Goal: Transaction & Acquisition: Subscribe to service/newsletter

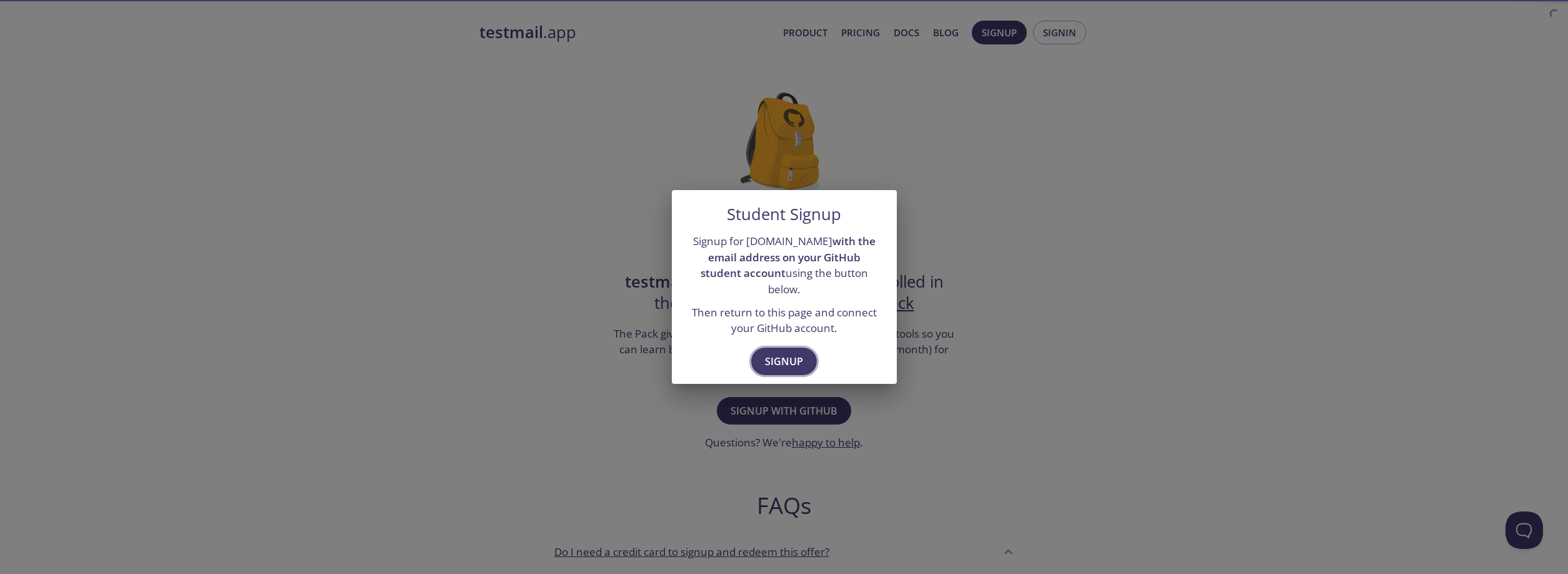
click at [783, 357] on span "Signup" at bounding box center [784, 361] width 38 height 17
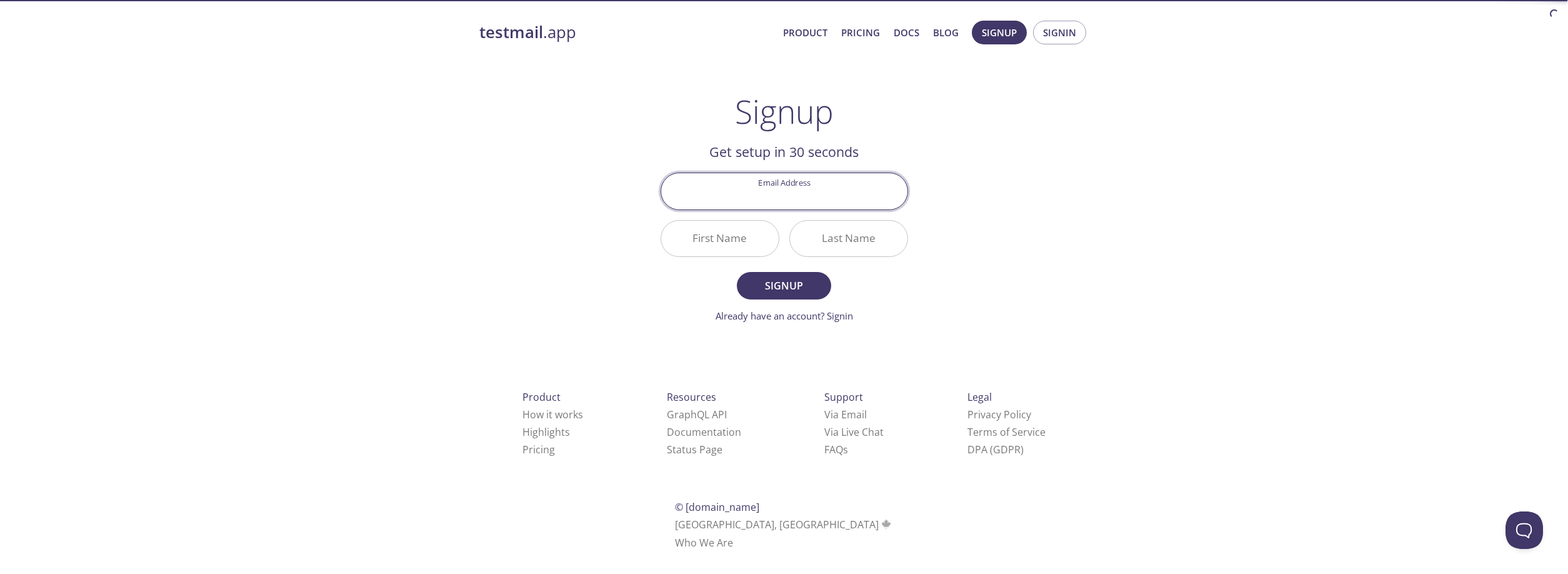
click at [783, 191] on input "Email Address" at bounding box center [784, 190] width 247 height 35
click at [617, 185] on div "testmail .app Product Pricing Docs Blog Signup Signin Signup Get setup in 30 se…" at bounding box center [784, 299] width 640 height 574
click at [740, 190] on input "Email Address" at bounding box center [784, 190] width 247 height 35
drag, startPoint x: 724, startPoint y: 151, endPoint x: 838, endPoint y: 173, distance: 116.1
click at [725, 151] on h2 "Get setup in 30 seconds" at bounding box center [784, 151] width 248 height 21
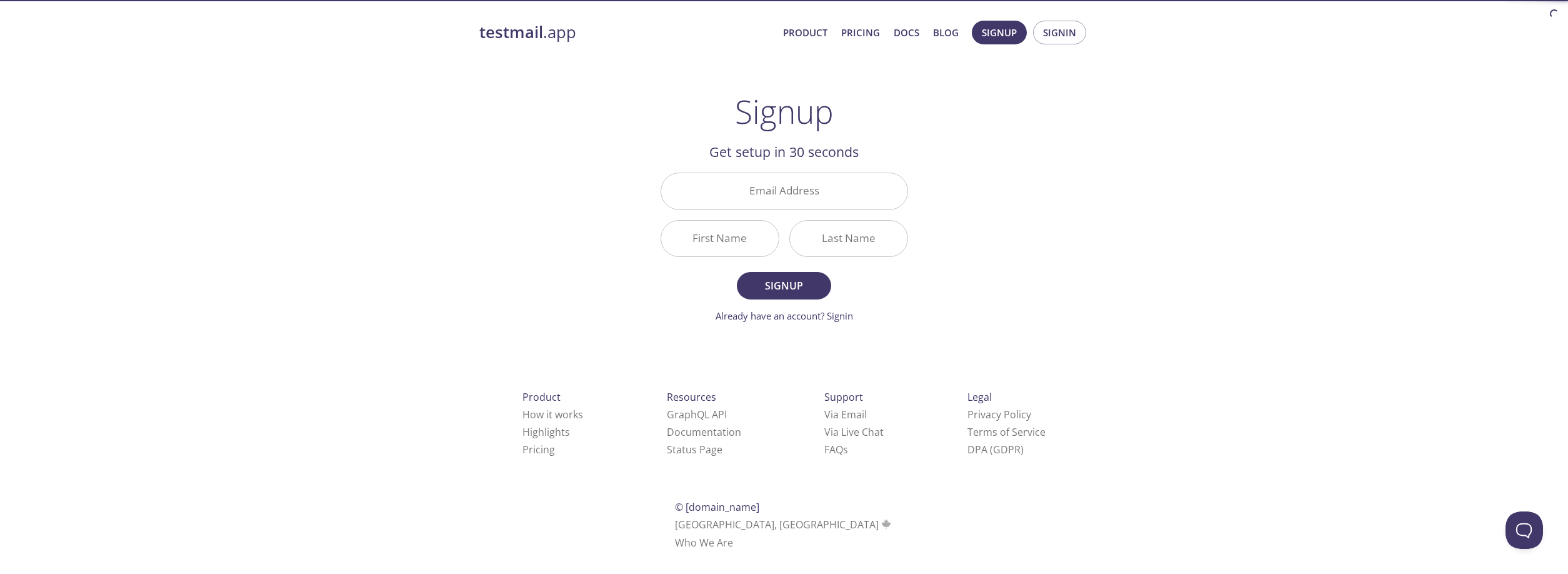
click at [844, 181] on input "Email Address" at bounding box center [784, 190] width 247 height 35
type input "[EMAIL_ADDRESS][DOMAIN_NAME]"
click at [586, 148] on div "testmail .app Product Pricing Docs Blog Signup Signin Signup Get setup in 30 se…" at bounding box center [784, 299] width 640 height 574
click at [697, 243] on input "First Name" at bounding box center [719, 238] width 117 height 35
type input "Paulo"
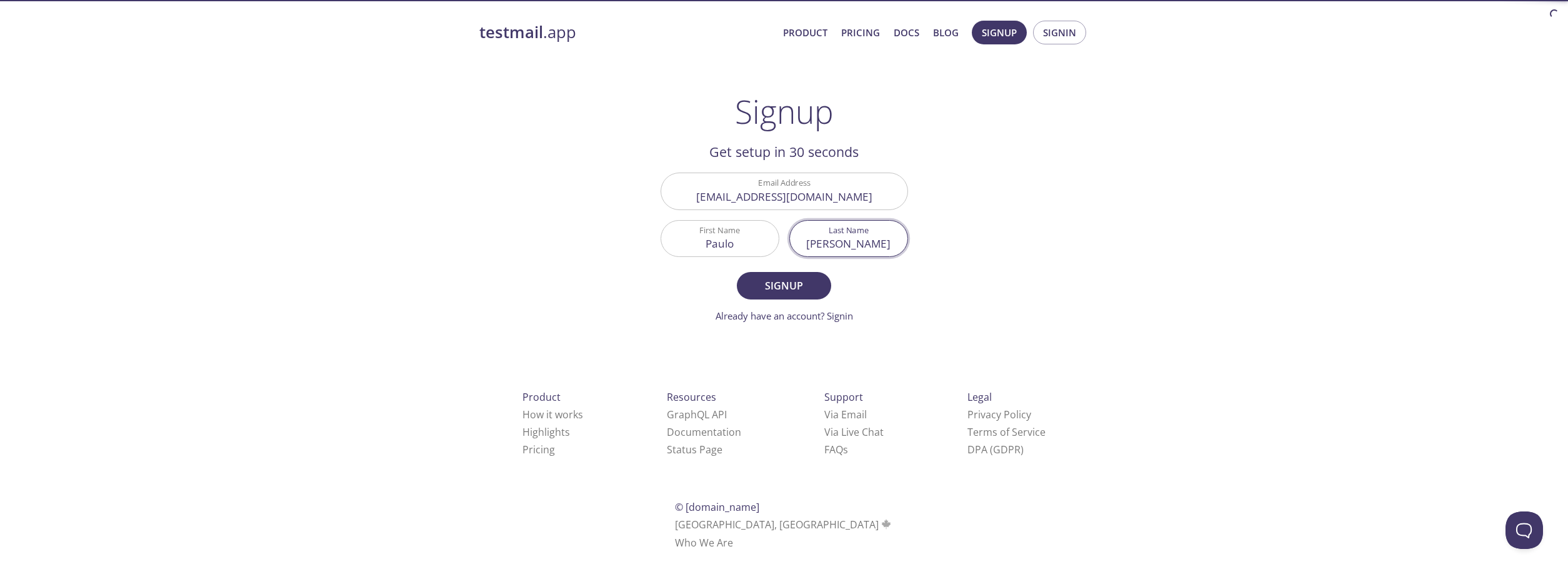
type input "[PERSON_NAME]"
click at [634, 231] on div "testmail .app Product Pricing Docs Blog Signup Signin Signup Get setup in 30 se…" at bounding box center [784, 299] width 640 height 574
drag, startPoint x: 768, startPoint y: 202, endPoint x: 804, endPoint y: 171, distance: 47.5
click at [852, 182] on input "[EMAIL_ADDRESS][DOMAIN_NAME]" at bounding box center [784, 190] width 247 height 35
click at [644, 173] on div "testmail .app Product Pricing Docs Blog Signup Signin Signup Get setup in 30 se…" at bounding box center [784, 299] width 640 height 574
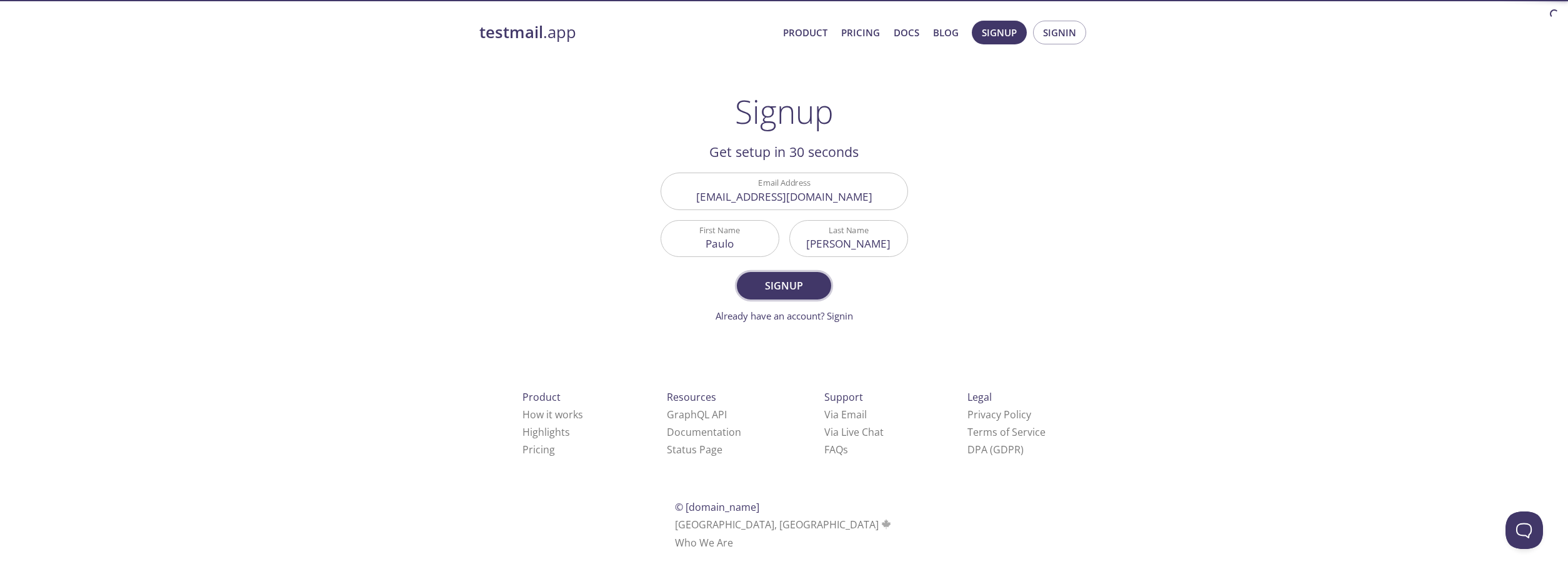
click at [796, 279] on span "Signup" at bounding box center [784, 286] width 67 height 17
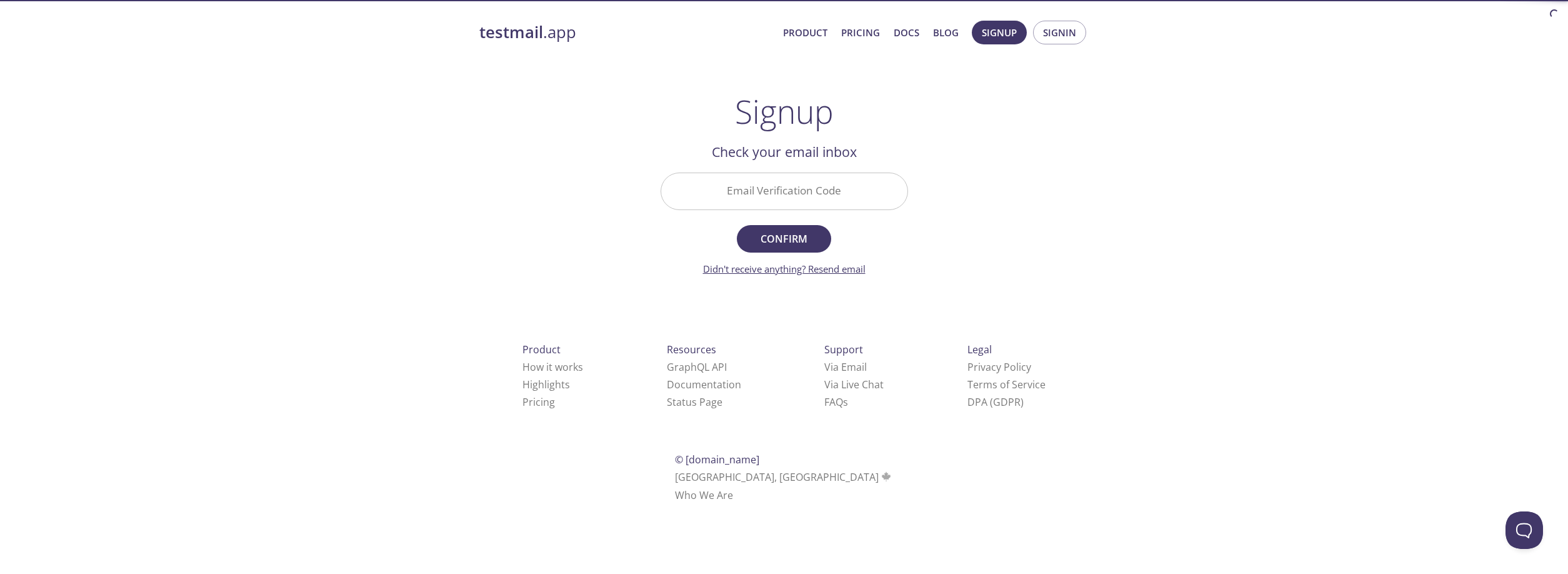
click at [784, 273] on link "Didn't receive anything? Resend email" at bounding box center [784, 268] width 163 height 12
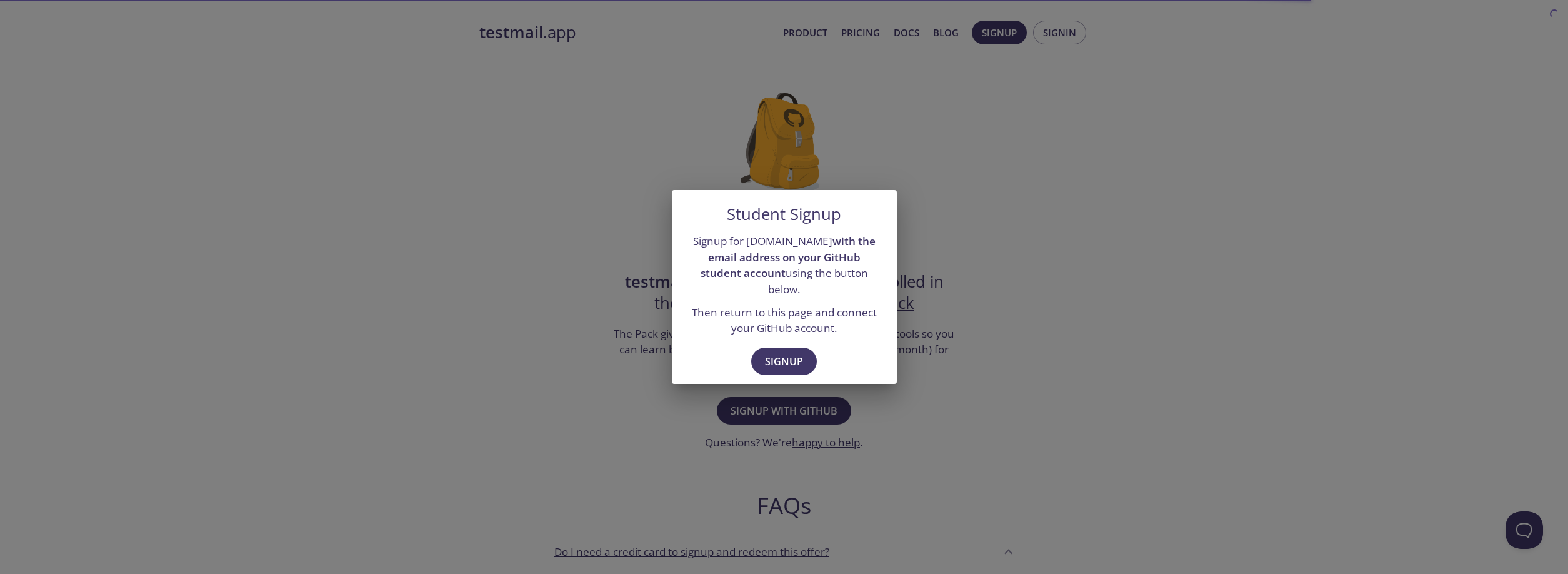
click at [784, 352] on span "Signup" at bounding box center [784, 361] width 38 height 17
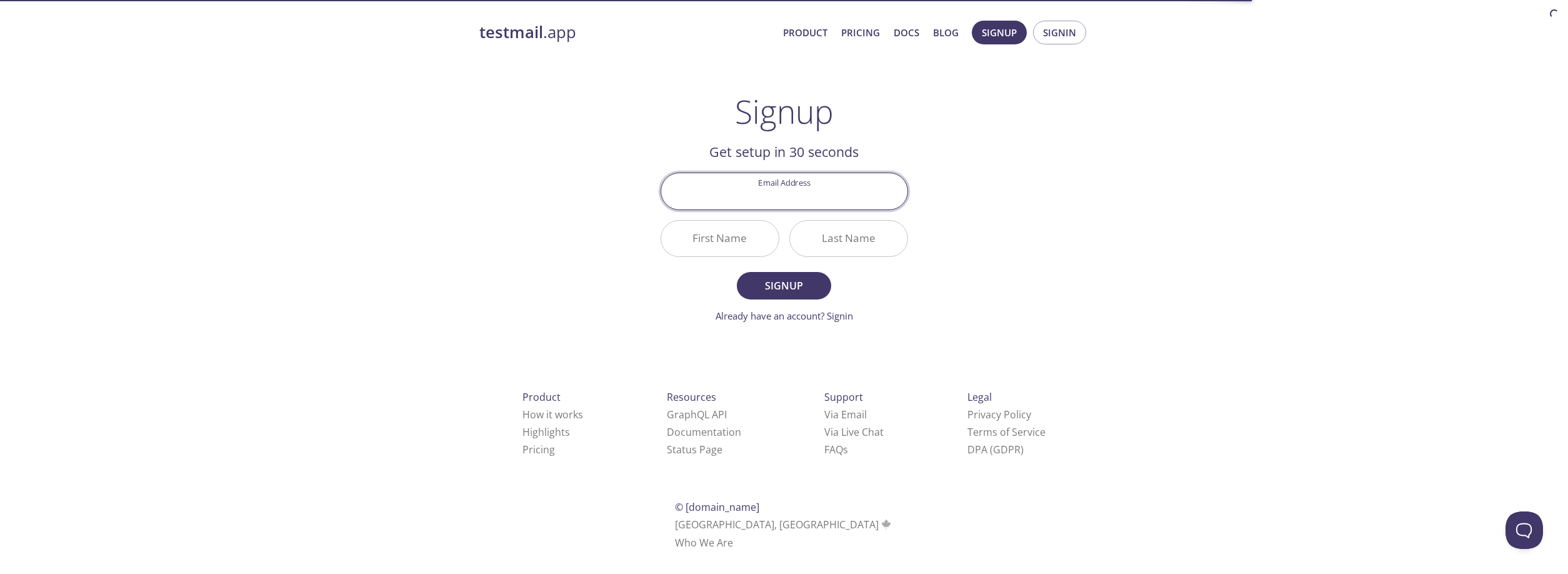
click at [791, 201] on input "Email Address" at bounding box center [784, 190] width 247 height 35
type input "[DOMAIN_NAME][EMAIL_ADDRESS][DOMAIN_NAME]"
click at [606, 181] on div "testmail .app Product Pricing Docs Blog Signup Signin Signup Get setup in 30 se…" at bounding box center [784, 299] width 640 height 574
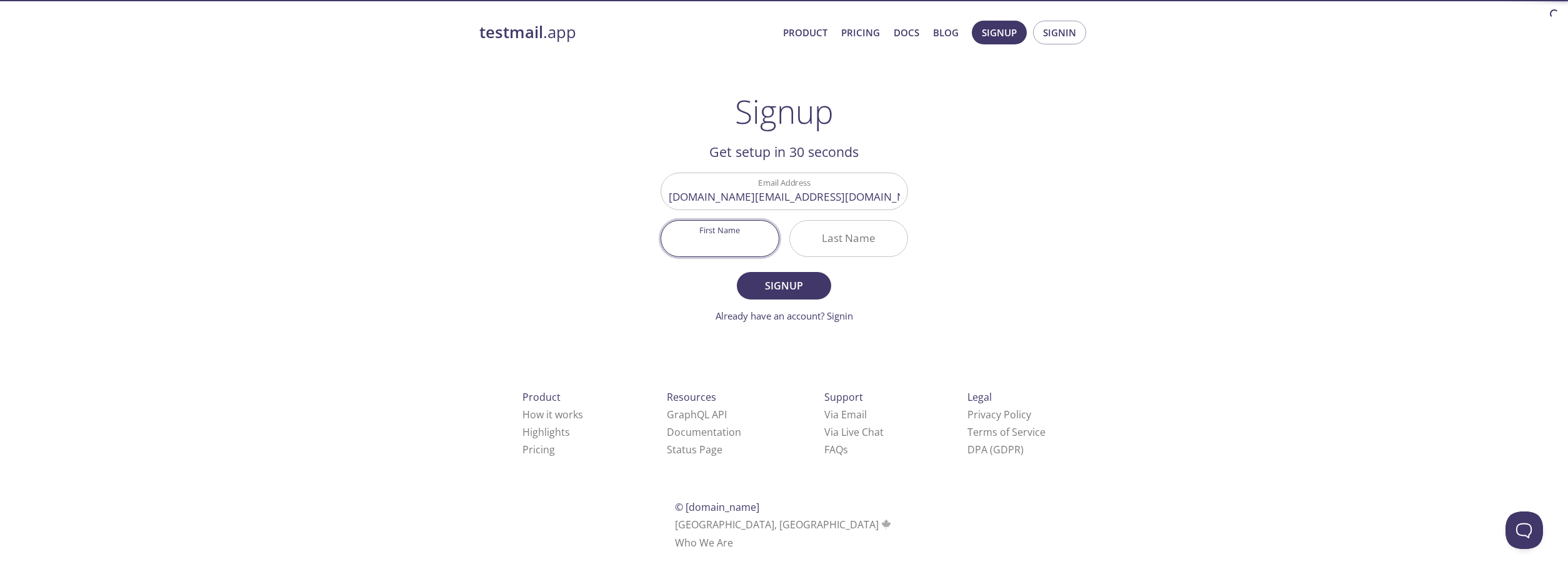
click at [708, 235] on input "First Name" at bounding box center [719, 238] width 117 height 35
type input "O"
type input "Paulo"
type input "[PERSON_NAME]"
click at [647, 219] on main "Signup Get setup in 30 seconds Email Address [DOMAIN_NAME][EMAIL_ADDRESS][DOMAI…" at bounding box center [784, 208] width 277 height 230
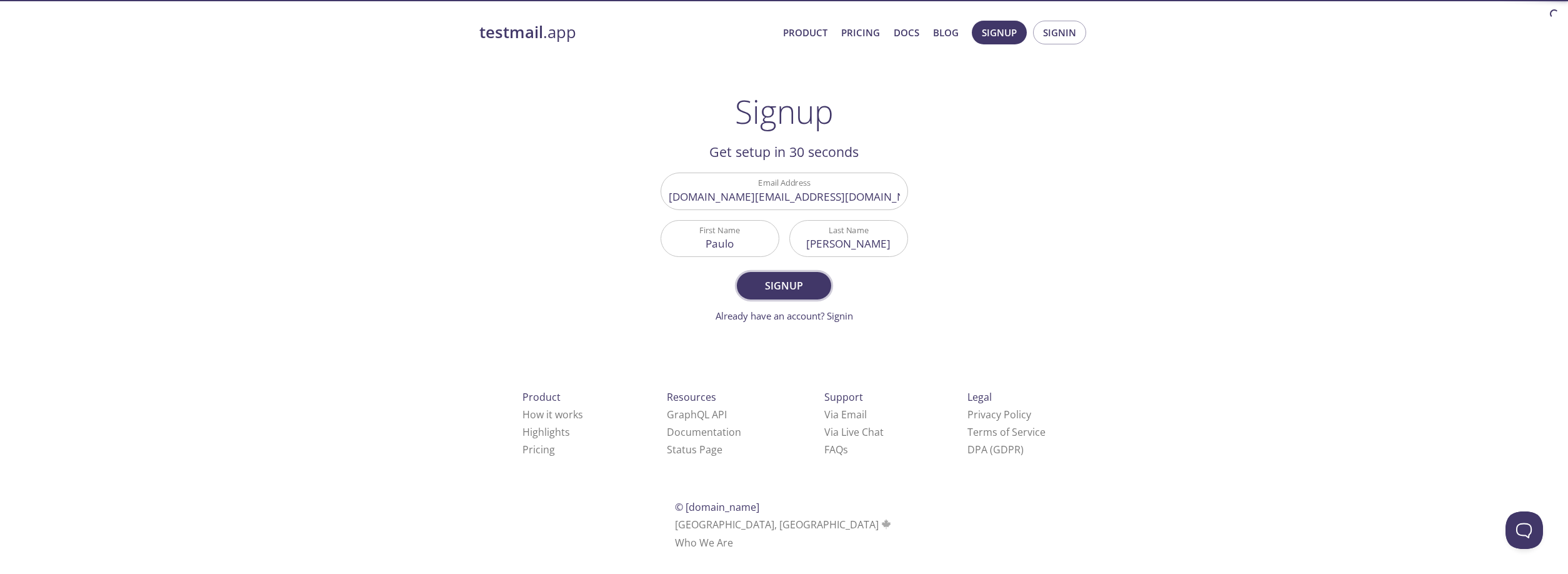
click at [764, 281] on span "Signup" at bounding box center [784, 286] width 67 height 17
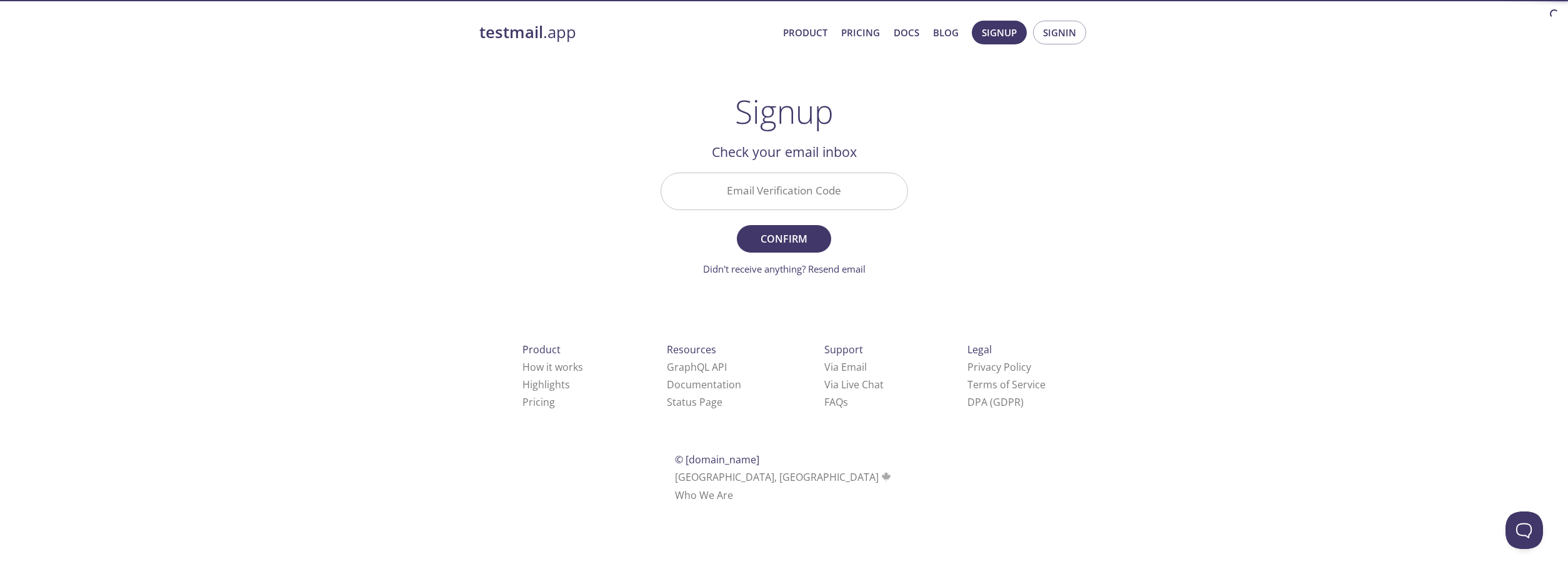
click at [1228, 267] on div "testmail .app Product Pricing Docs Blog Signup Signin Signup Get setup in 30 se…" at bounding box center [784, 275] width 1568 height 526
click at [758, 187] on input "Email Verification Code" at bounding box center [784, 190] width 247 height 35
type input "wuvuva1"
click at [780, 244] on span "Confirm" at bounding box center [784, 239] width 67 height 17
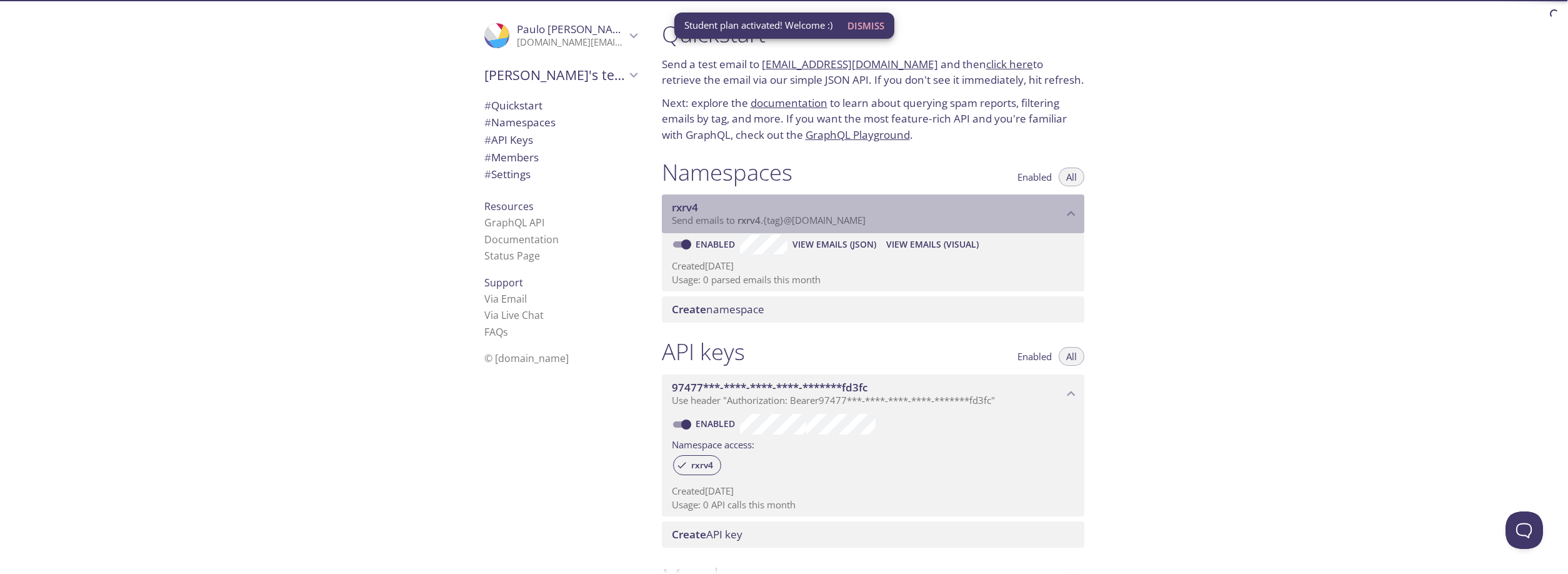
click at [726, 217] on span "Send emails to rxrv4 . {tag} @inbox.testmail.app" at bounding box center [768, 219] width 193 height 12
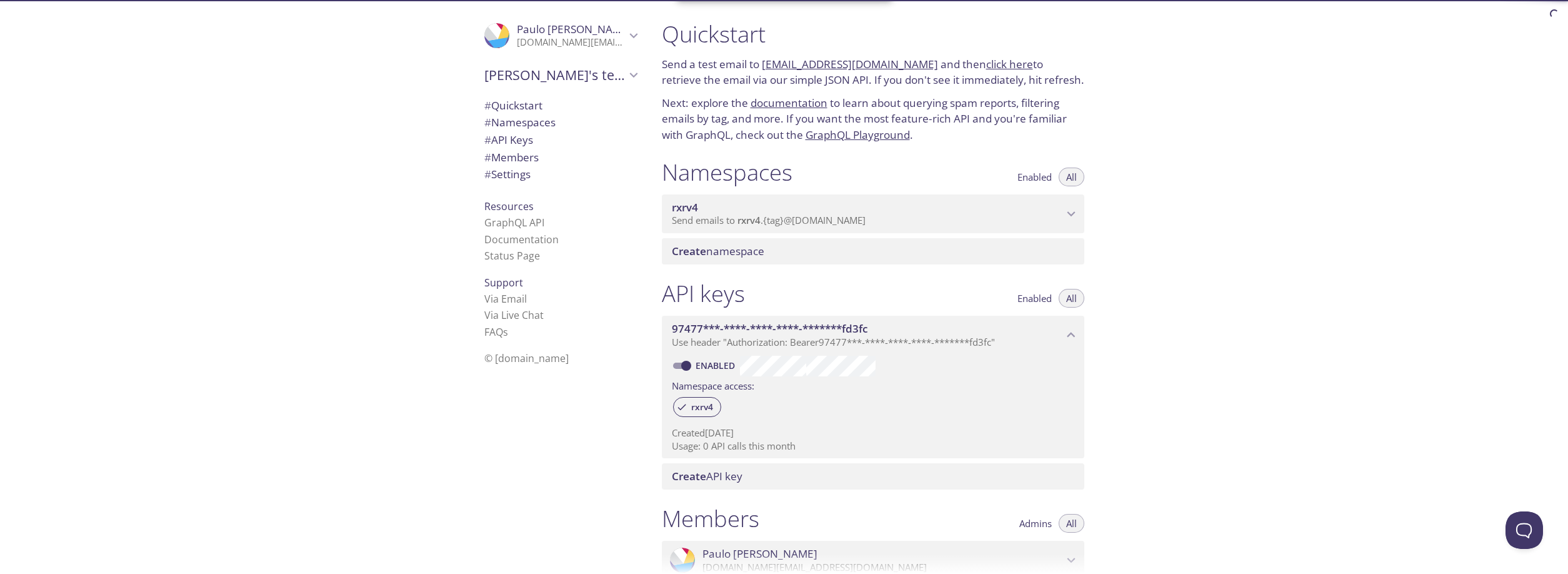
click at [726, 217] on span "Send emails to rxrv4 . {tag} @inbox.testmail.app" at bounding box center [768, 219] width 193 height 12
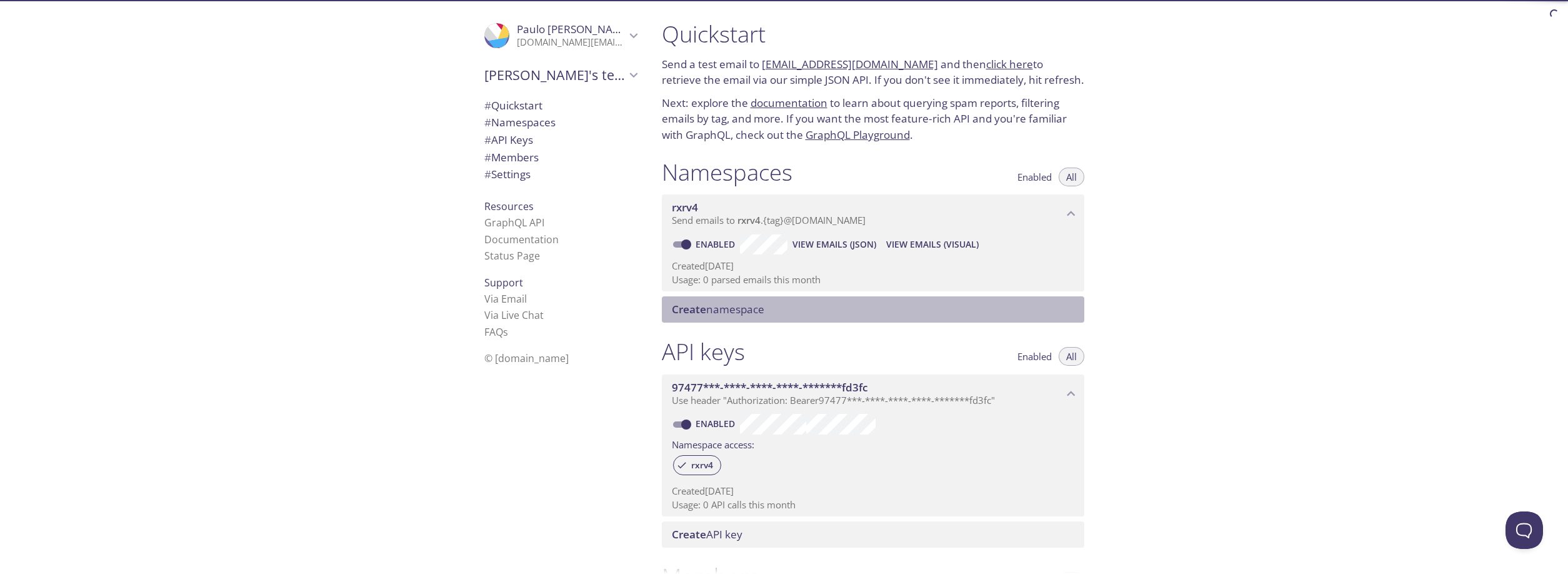
click at [712, 314] on span "Create namespace" at bounding box center [718, 308] width 92 height 14
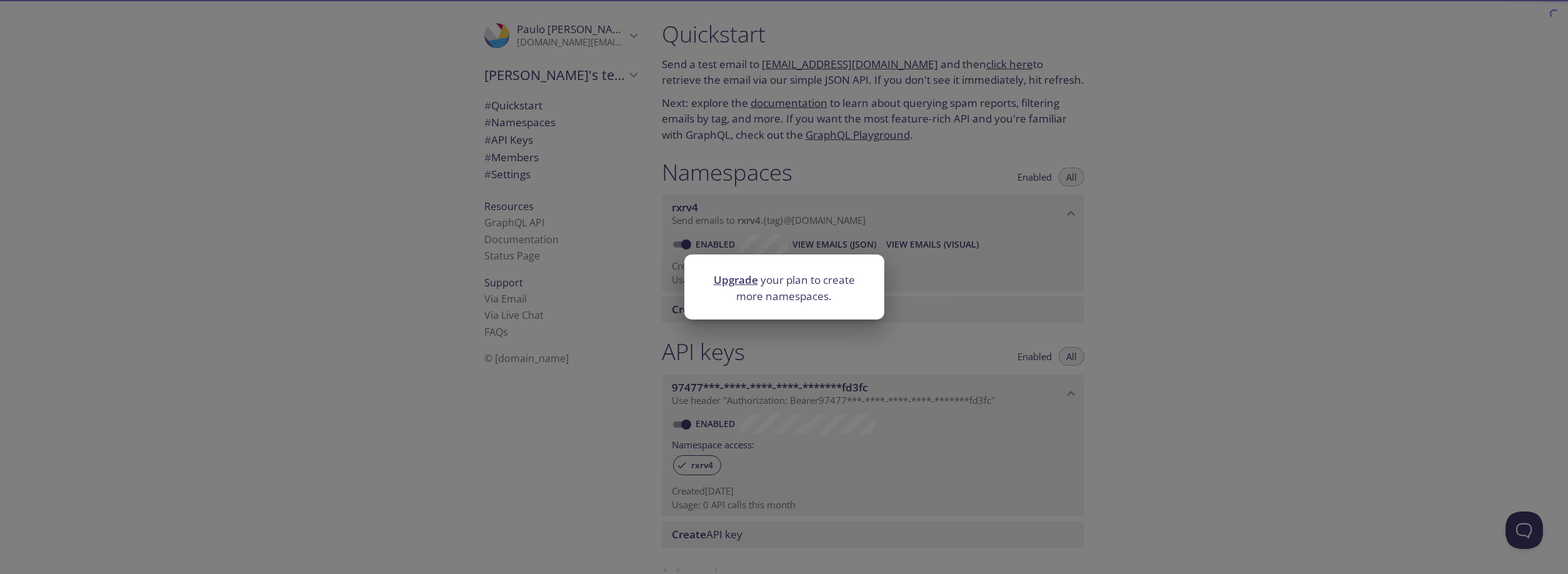
click at [684, 327] on div "Upgrade your plan to create more namespaces." at bounding box center [784, 287] width 1568 height 574
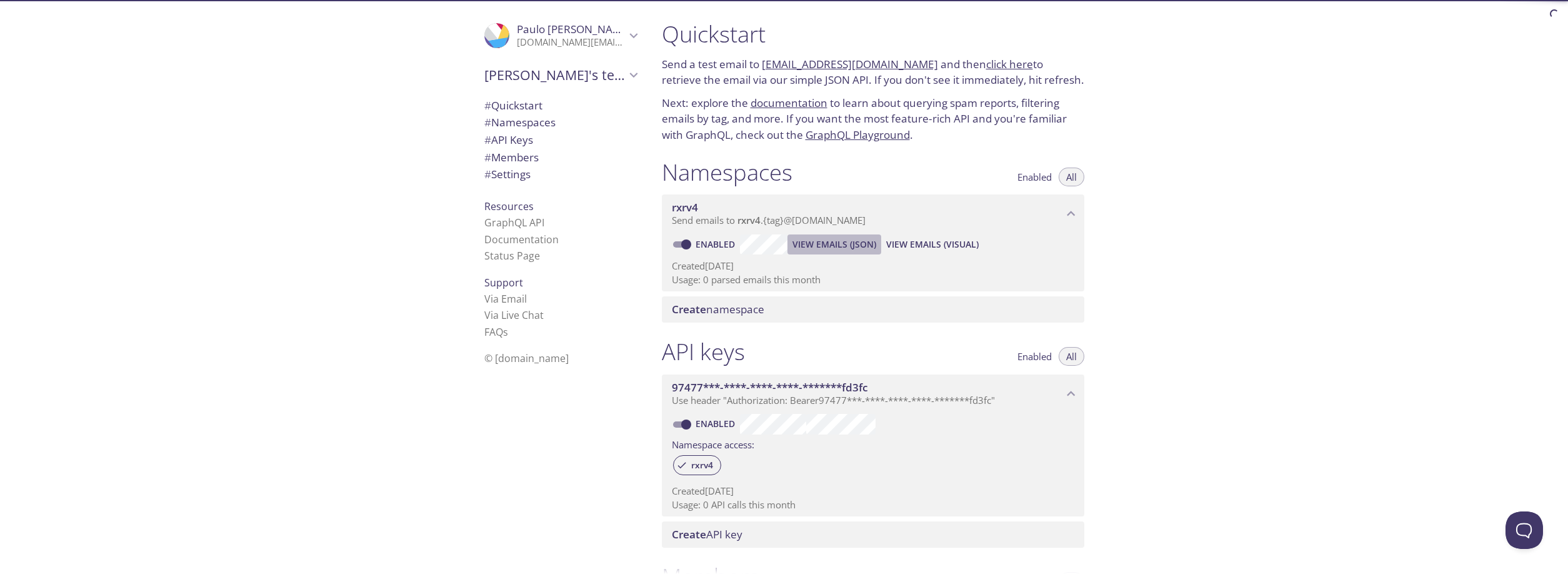
click at [816, 248] on span "View Emails (JSON)" at bounding box center [834, 245] width 84 height 15
click at [924, 245] on span "View Emails (Visual)" at bounding box center [932, 245] width 92 height 15
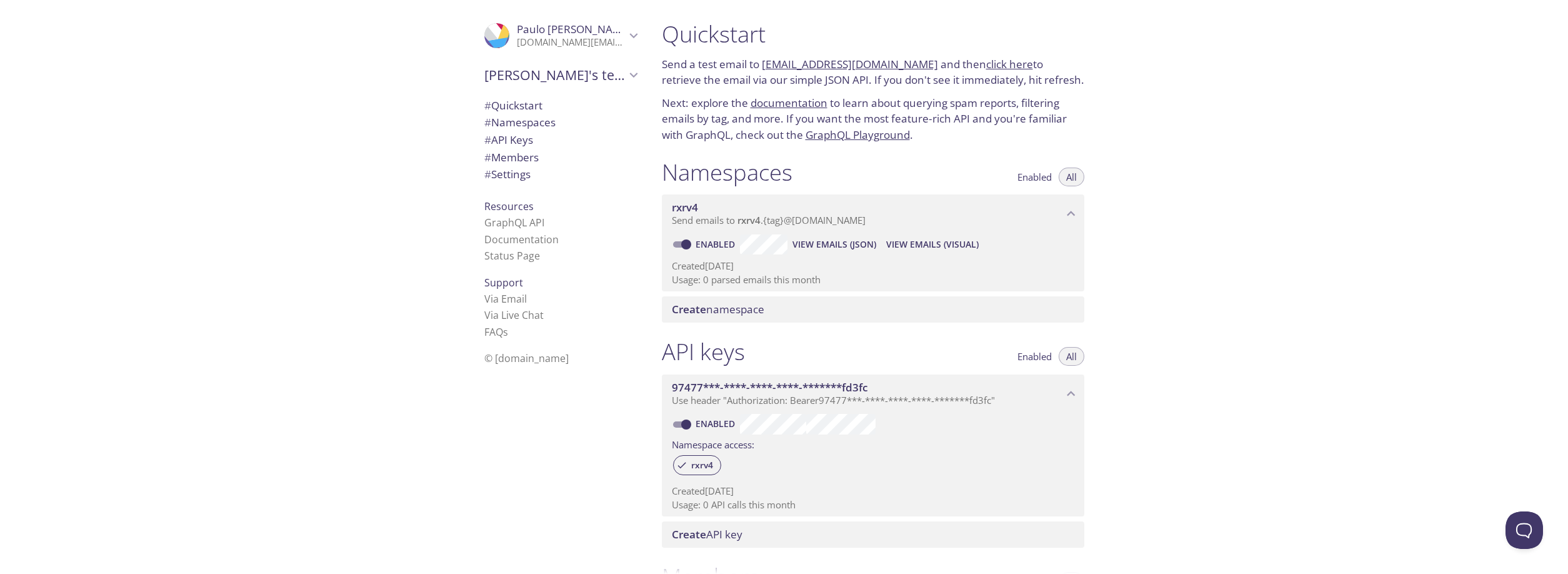
click at [311, 57] on div ".cls-1 { fill: #6d5ca8; } .cls-2 { fill: #3fc191; } .cls-3 { fill: #3b4752; } .…" at bounding box center [326, 287] width 652 height 574
